Goal: Task Accomplishment & Management: Manage account settings

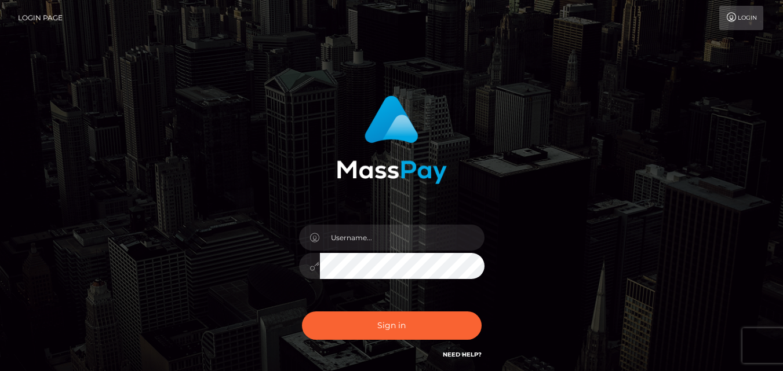
scroll to position [58, 0]
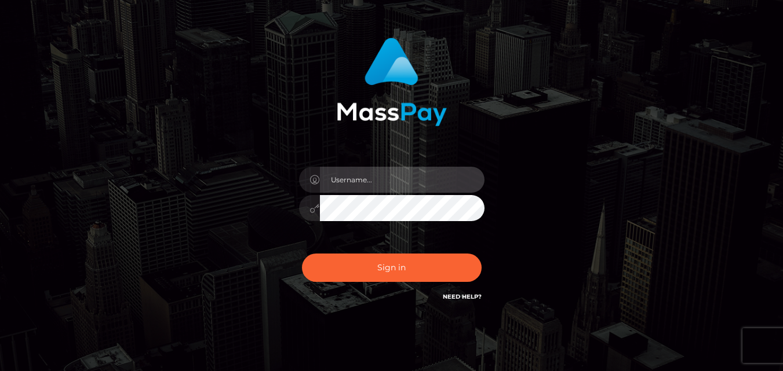
click at [344, 181] on input "text" at bounding box center [402, 180] width 165 height 26
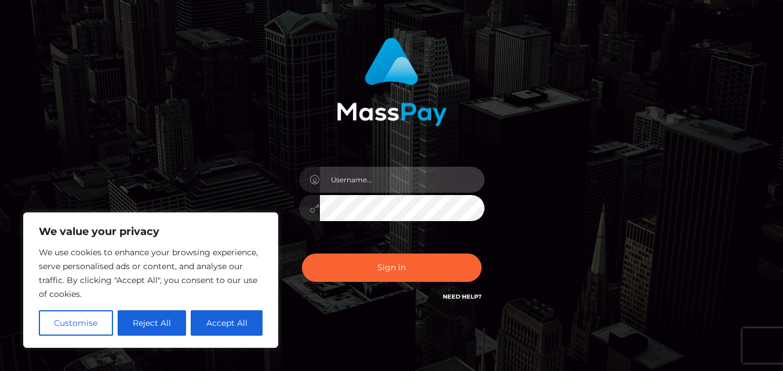
type input "[EMAIL_ADDRESS][DOMAIN_NAME]"
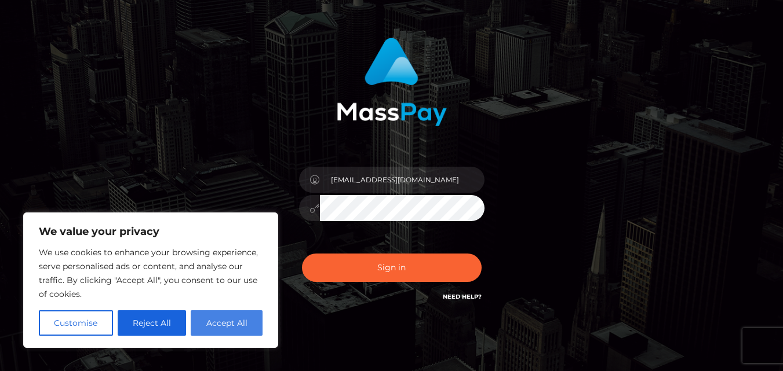
click at [215, 327] on button "Accept All" at bounding box center [227, 323] width 72 height 25
checkbox input "true"
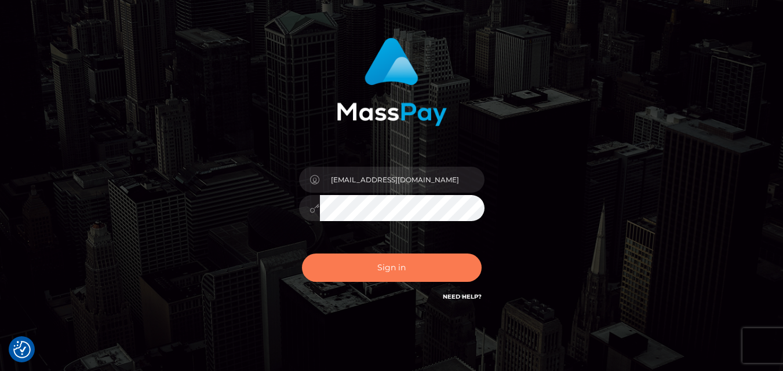
click at [403, 265] on button "Sign in" at bounding box center [392, 268] width 180 height 28
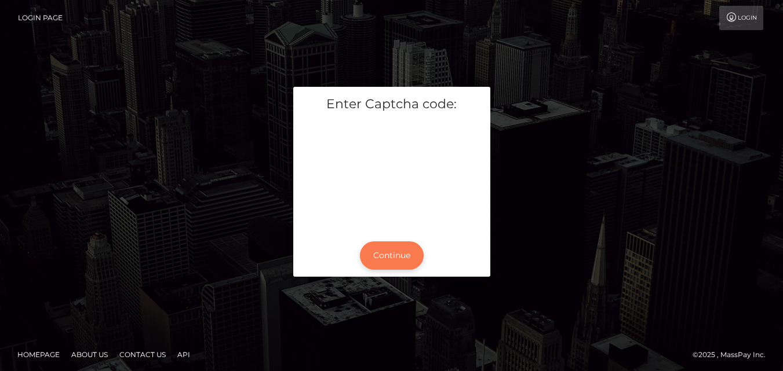
click at [386, 251] on button "Continue" at bounding box center [392, 256] width 64 height 28
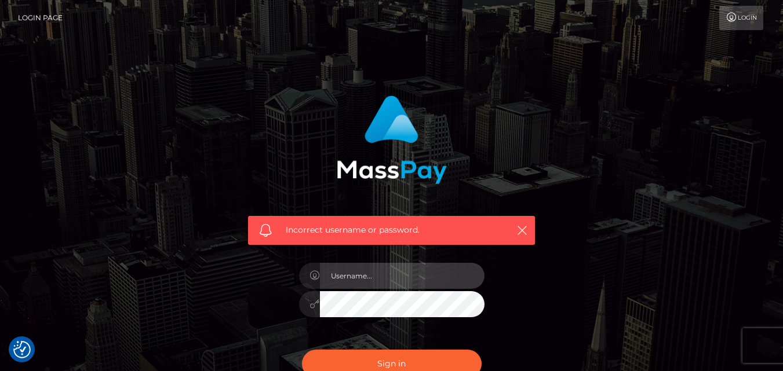
type input "[EMAIL_ADDRESS][DOMAIN_NAME]"
click at [389, 278] on input "[EMAIL_ADDRESS][DOMAIN_NAME]" at bounding box center [402, 276] width 165 height 26
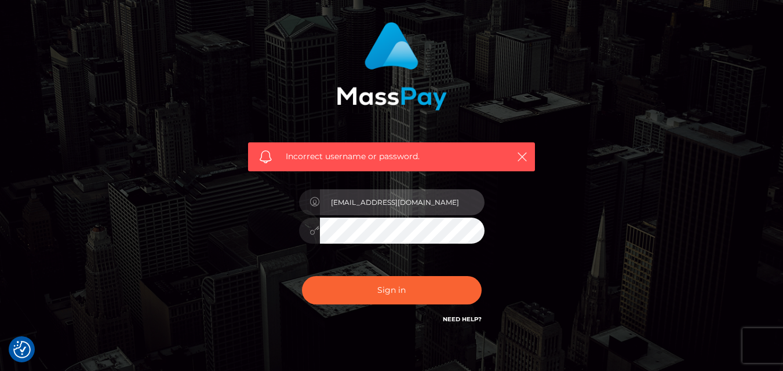
scroll to position [116, 0]
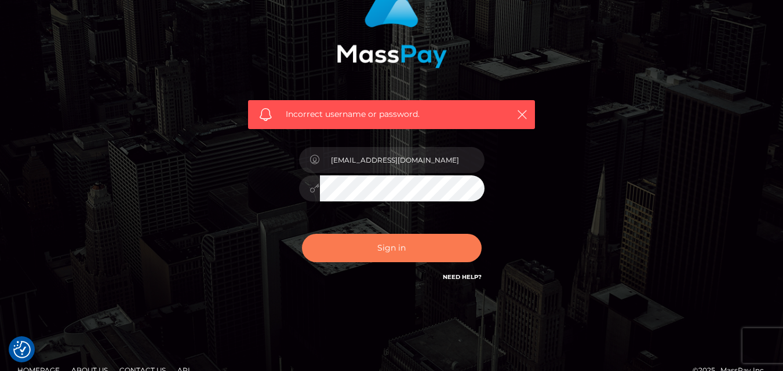
click at [402, 250] on button "Sign in" at bounding box center [392, 248] width 180 height 28
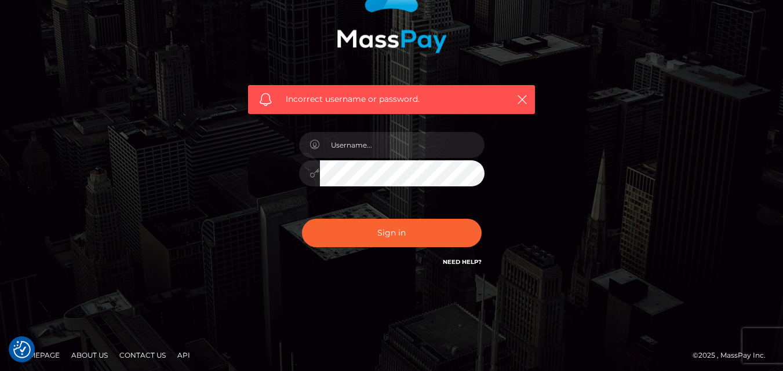
scroll to position [136, 0]
